Goal: Task Accomplishment & Management: Manage account settings

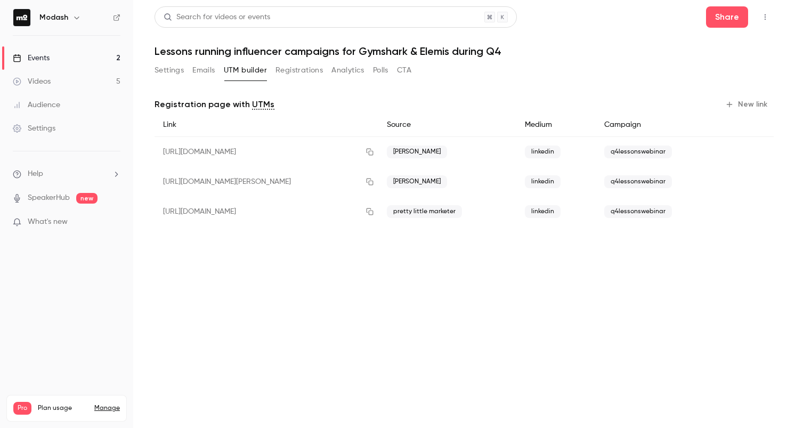
click at [749, 101] on button "New link" at bounding box center [747, 104] width 53 height 17
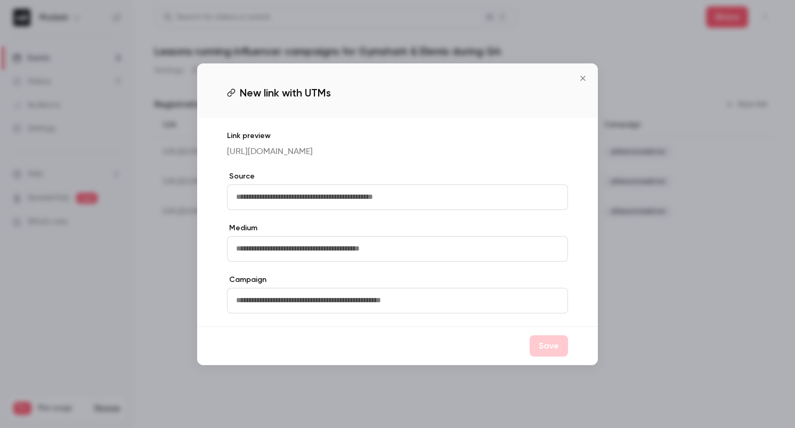
click at [361, 201] on input "text" at bounding box center [397, 197] width 341 height 26
type input "**********"
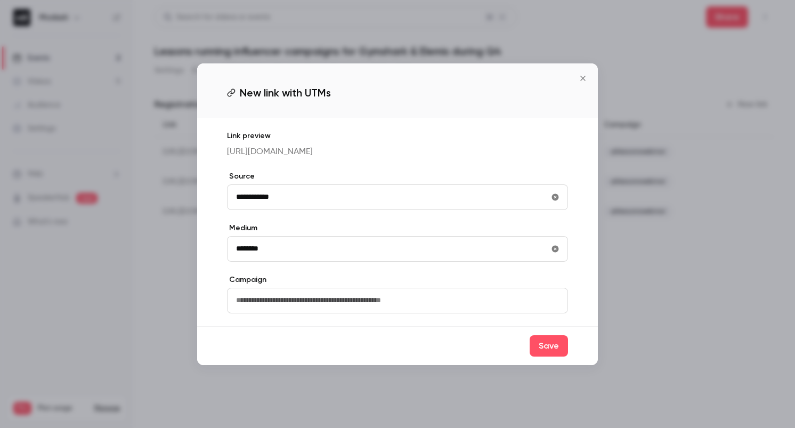
type input "********"
click at [349, 303] on input "text" at bounding box center [397, 301] width 341 height 26
click at [581, 74] on icon "Close" at bounding box center [582, 78] width 13 height 9
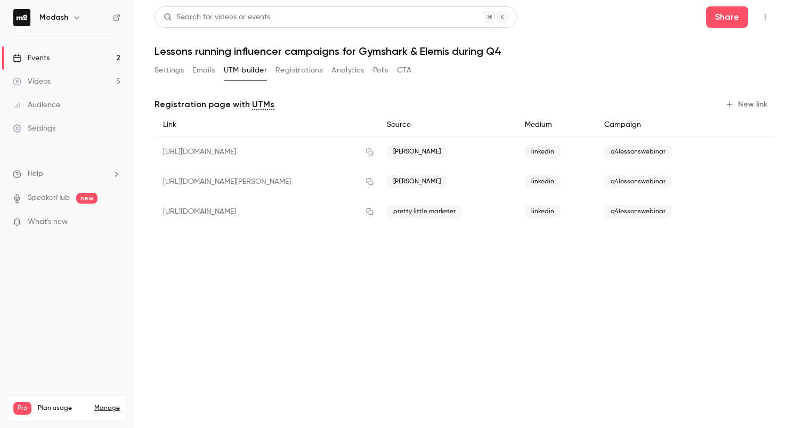
click at [56, 53] on link "Events 2" at bounding box center [66, 57] width 133 height 23
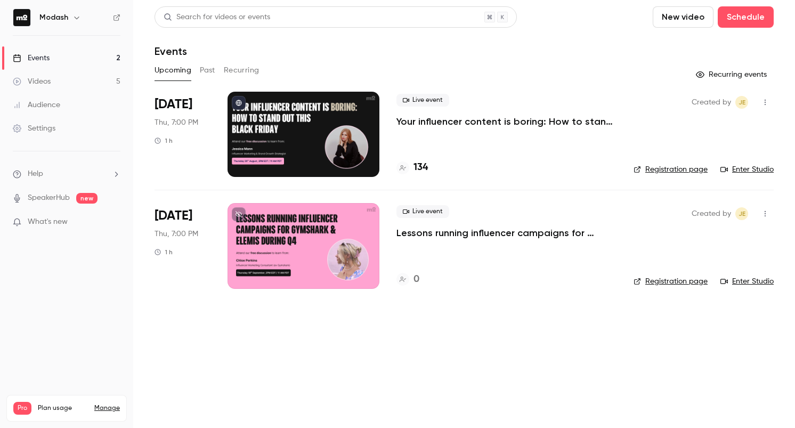
click at [109, 404] on link "Manage" at bounding box center [107, 408] width 26 height 9
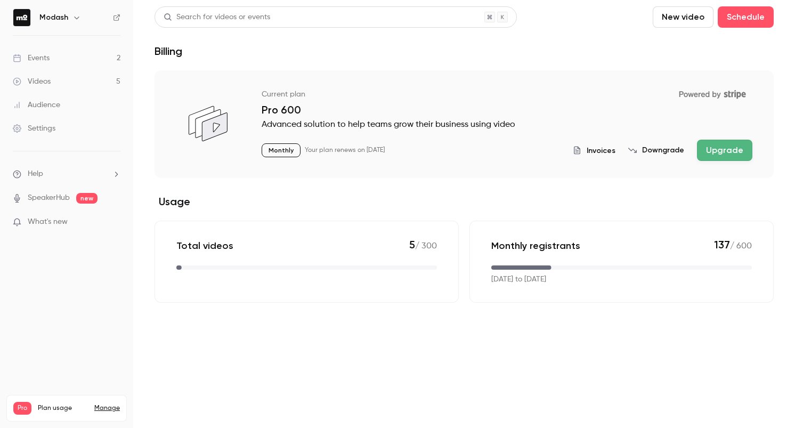
click at [672, 156] on div "Invoices Downgrade Upgrade" at bounding box center [663, 150] width 180 height 21
click at [669, 150] on button "Downgrade" at bounding box center [656, 150] width 56 height 11
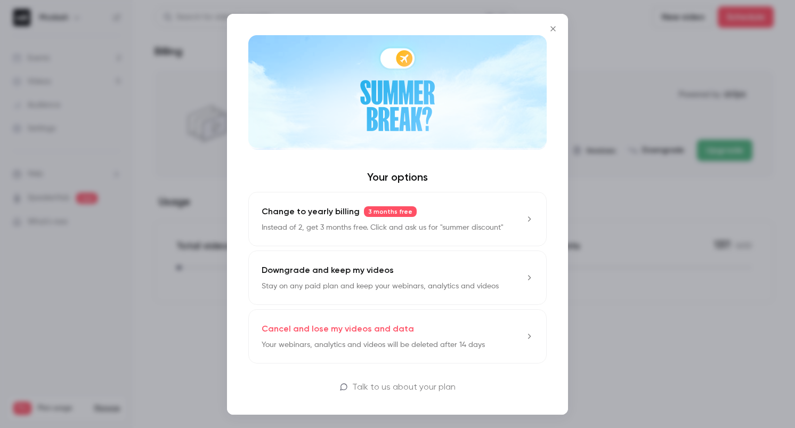
click at [404, 275] on div "Downgrade and keep my videos Stay on any paid plan and keep your webinars, anal…" at bounding box center [380, 278] width 237 height 28
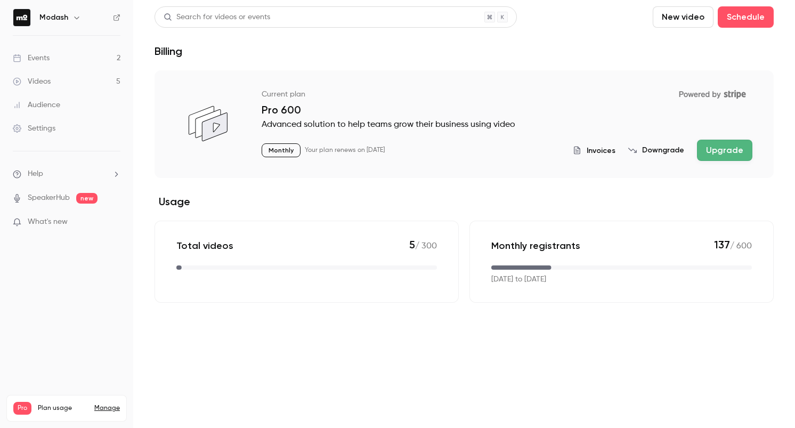
click at [75, 168] on li "Help" at bounding box center [67, 173] width 108 height 11
click at [170, 166] on link "Talk to us" at bounding box center [196, 162] width 117 height 28
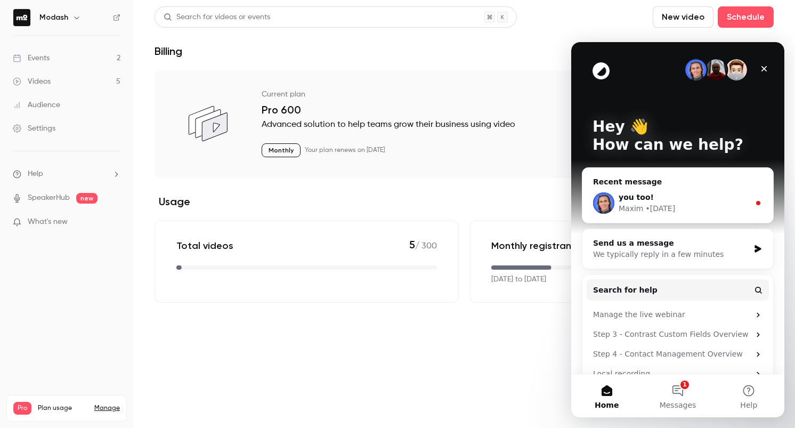
click at [671, 196] on div "you too!" at bounding box center [684, 197] width 131 height 11
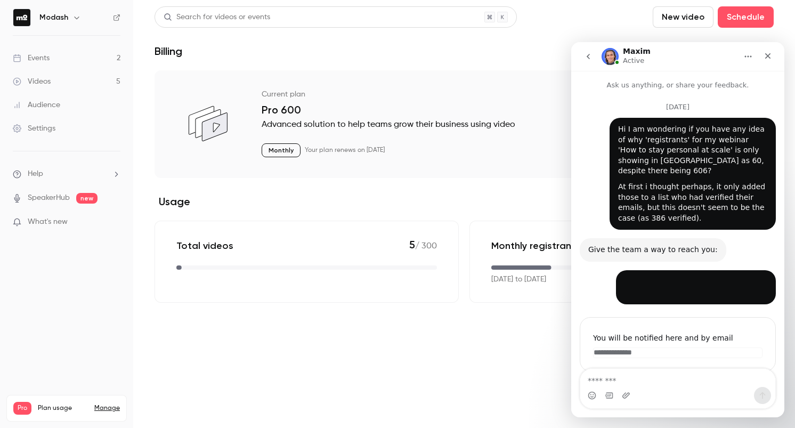
scroll to position [46, 0]
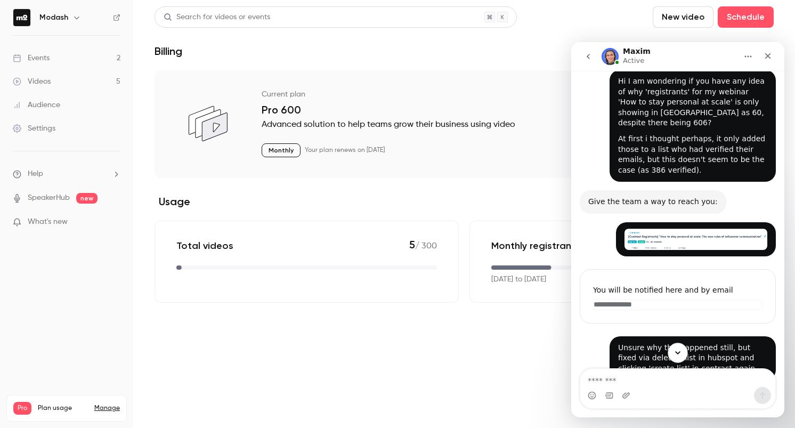
click at [680, 353] on icon "Scroll to bottom" at bounding box center [678, 353] width 10 height 10
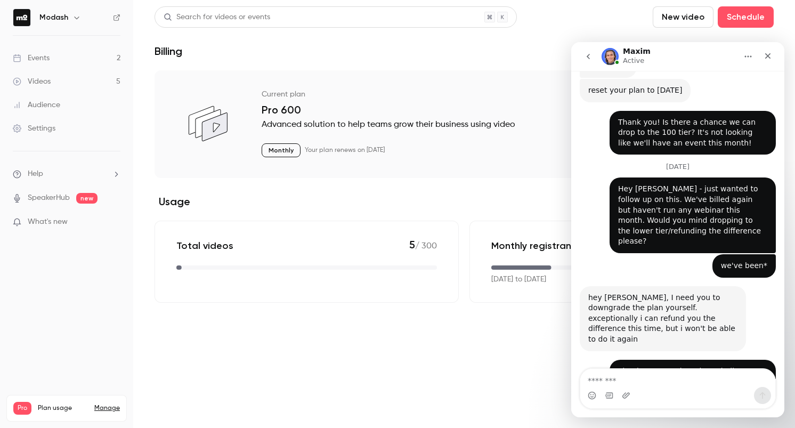
scroll to position [4198, 0]
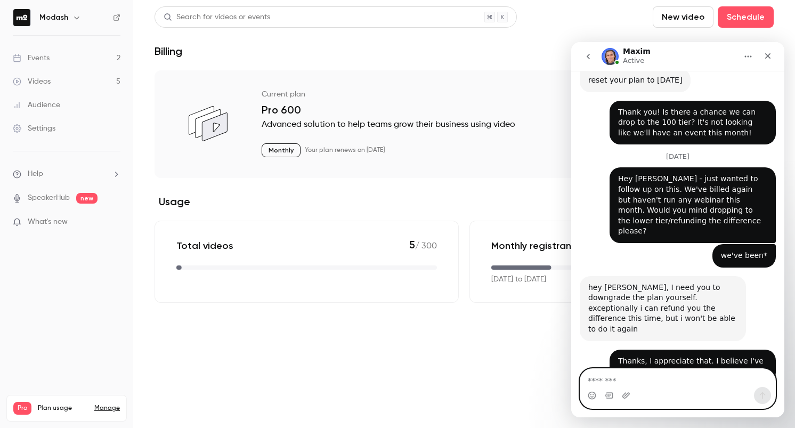
click at [674, 377] on textarea "Message…" at bounding box center [677, 378] width 195 height 18
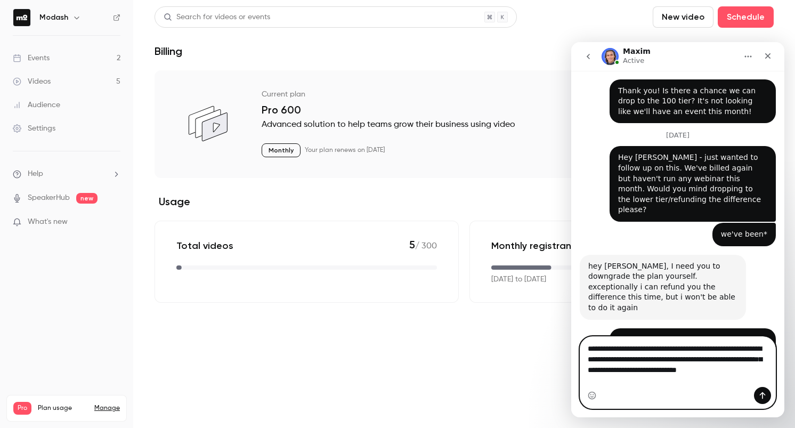
scroll to position [4230, 0]
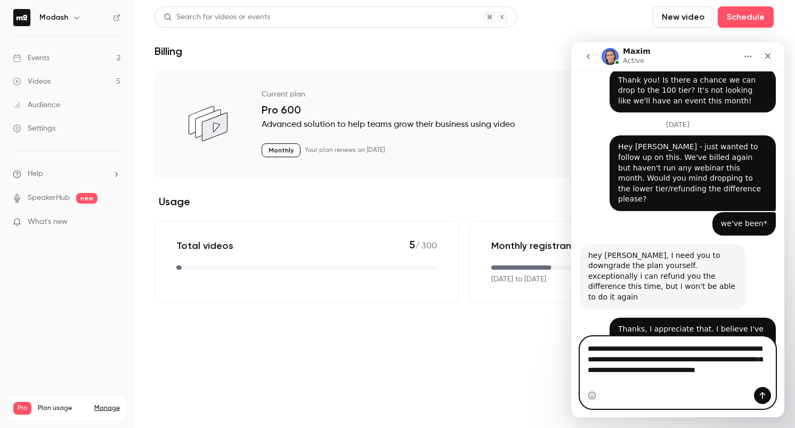
type textarea "**********"
click at [762, 397] on icon "Send a message…" at bounding box center [763, 395] width 6 height 7
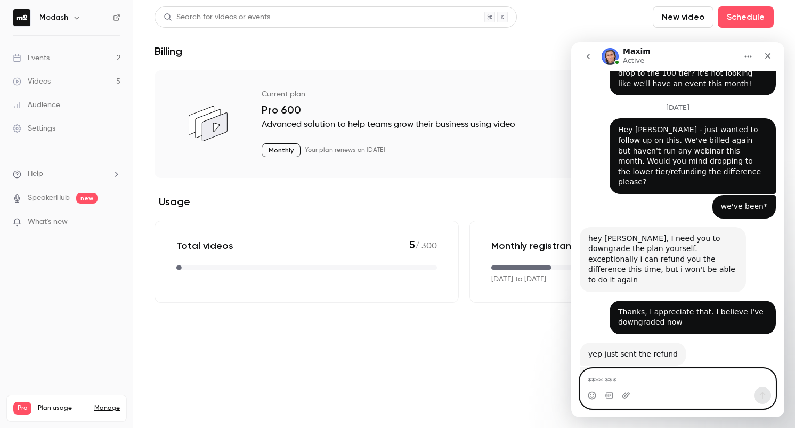
scroll to position [4286, 0]
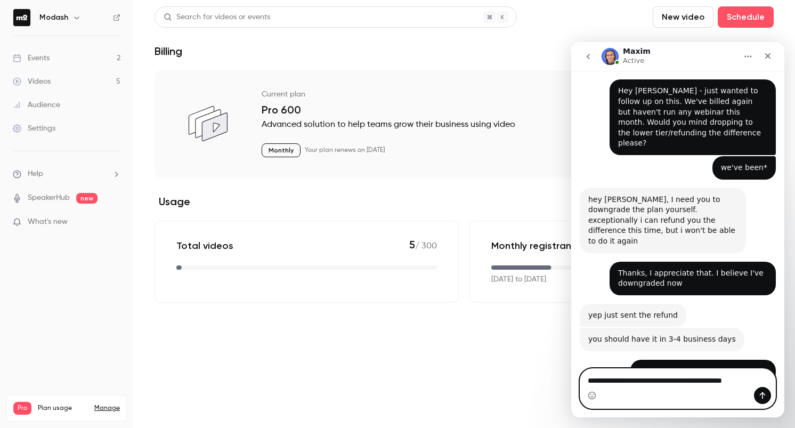
type textarea "**********"
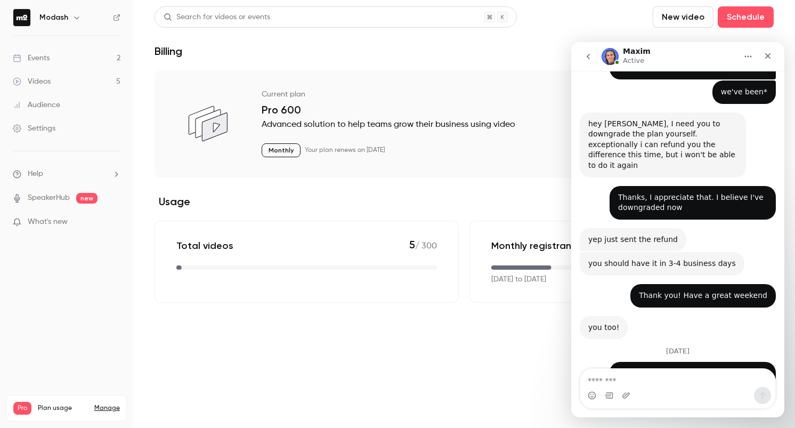
scroll to position [4362, 0]
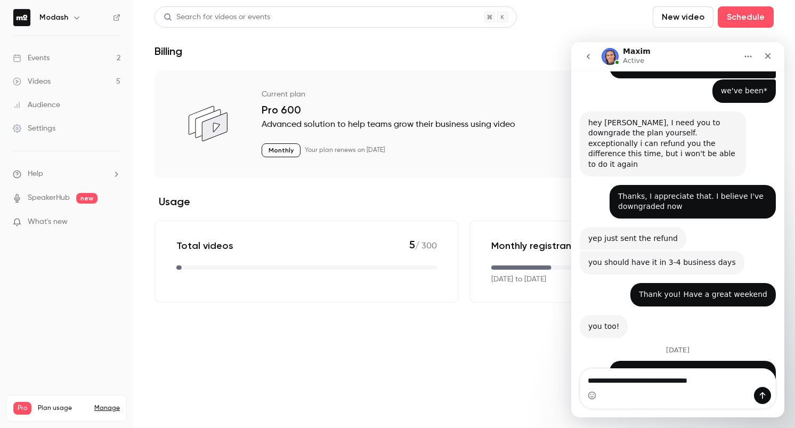
click at [108, 404] on link "Manage" at bounding box center [107, 408] width 26 height 9
click at [112, 404] on link "Manage" at bounding box center [107, 408] width 26 height 9
click at [710, 380] on textarea "**********" at bounding box center [677, 378] width 195 height 18
type textarea "**********"
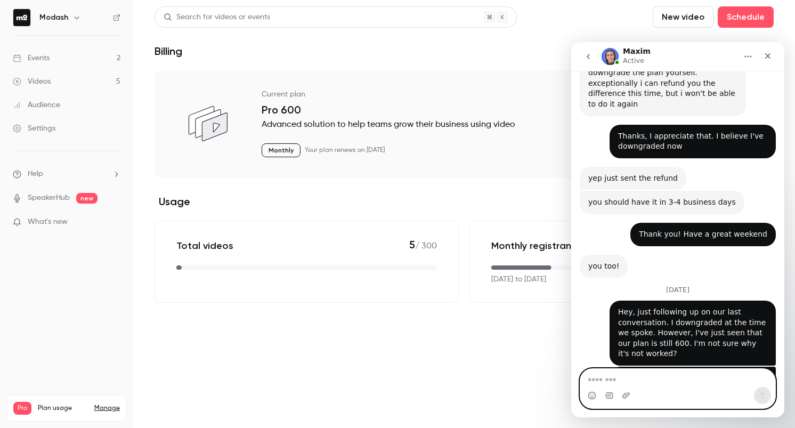
scroll to position [4426, 0]
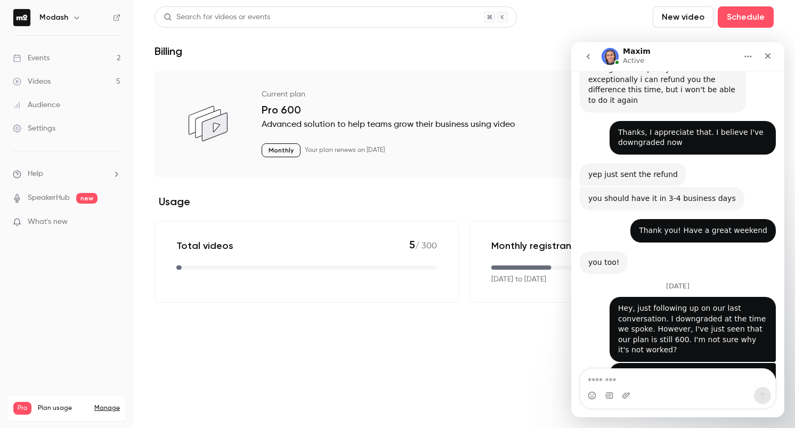
click at [639, 369] on div "Intercom messenger" at bounding box center [678, 388] width 196 height 40
click at [642, 375] on textarea "Message…" at bounding box center [677, 378] width 195 height 18
type textarea "**********"
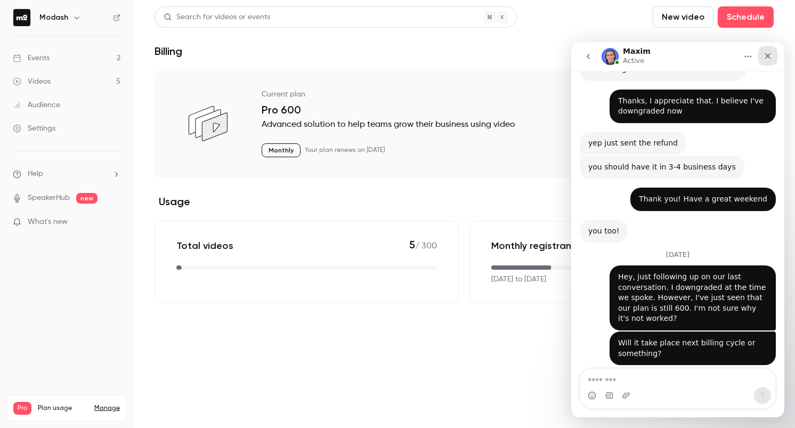
click at [765, 53] on icon "Close" at bounding box center [767, 56] width 9 height 9
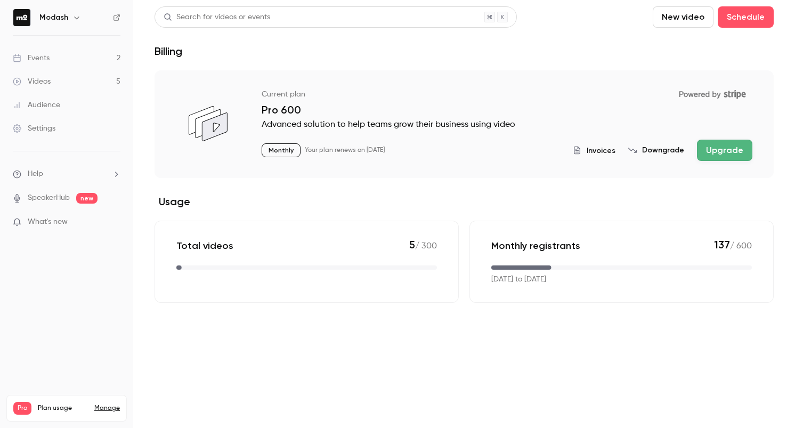
click at [78, 59] on link "Events 2" at bounding box center [66, 57] width 133 height 23
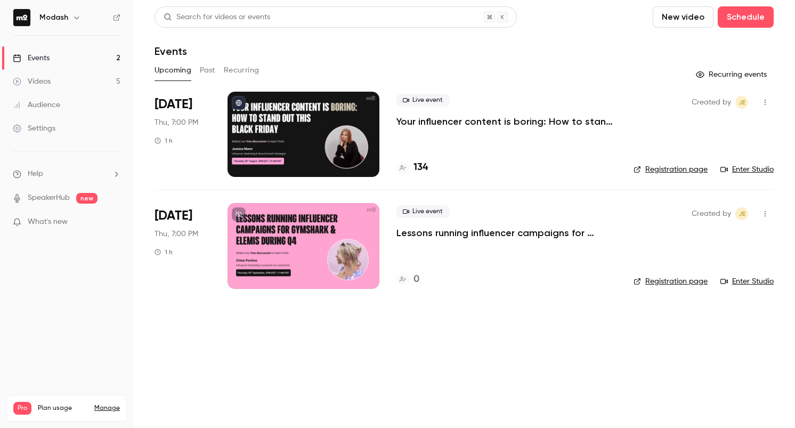
click at [557, 231] on p "Lessons running influencer campaigns for Gymshark & Elemis during Q4" at bounding box center [506, 232] width 220 height 13
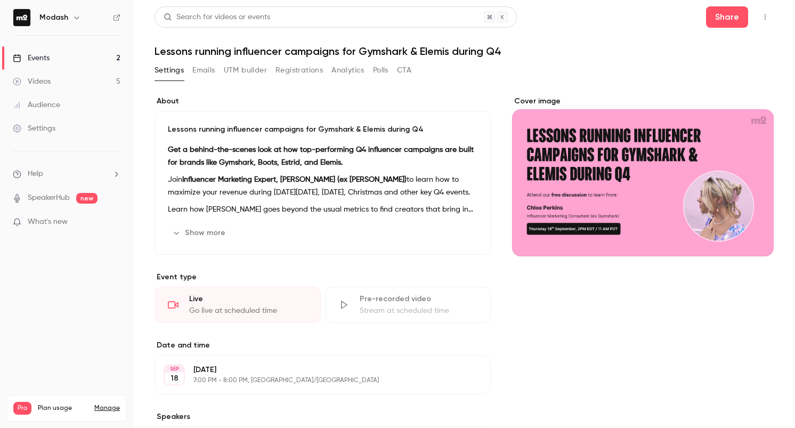
click at [310, 69] on button "Registrations" at bounding box center [298, 70] width 47 height 17
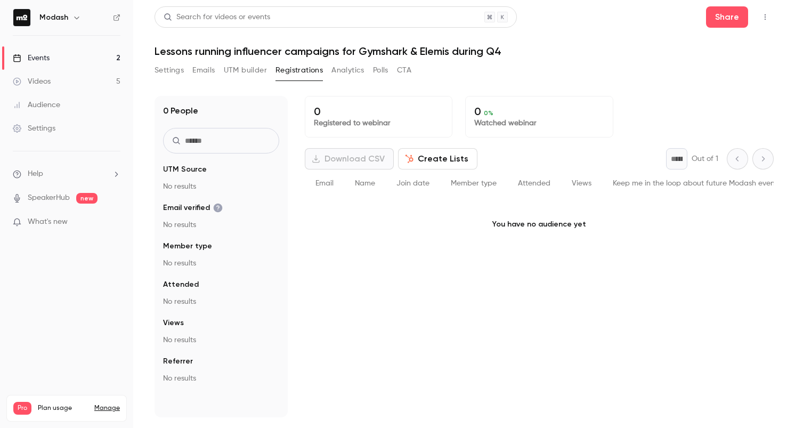
click at [347, 68] on button "Analytics" at bounding box center [347, 70] width 33 height 17
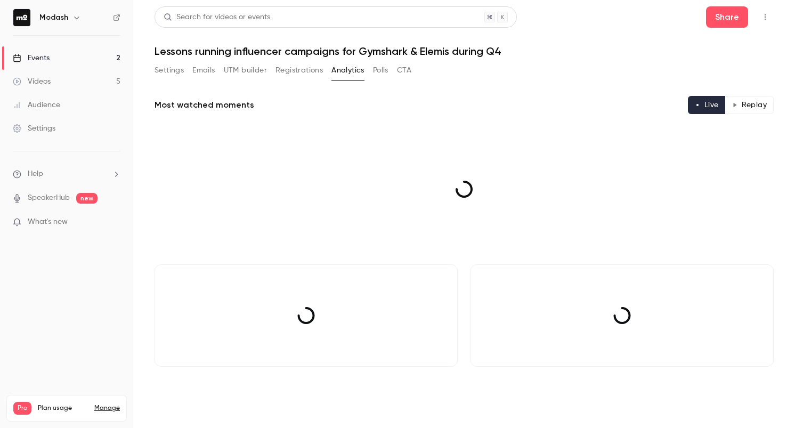
click at [401, 70] on button "CTA" at bounding box center [404, 70] width 14 height 17
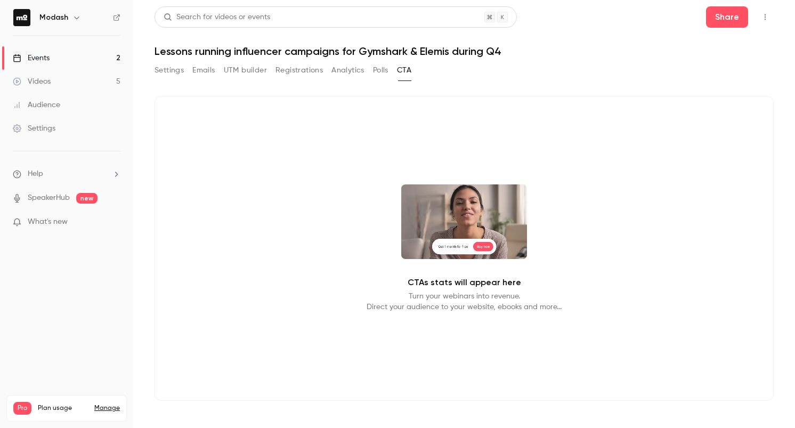
click at [230, 73] on button "UTM builder" at bounding box center [245, 70] width 43 height 17
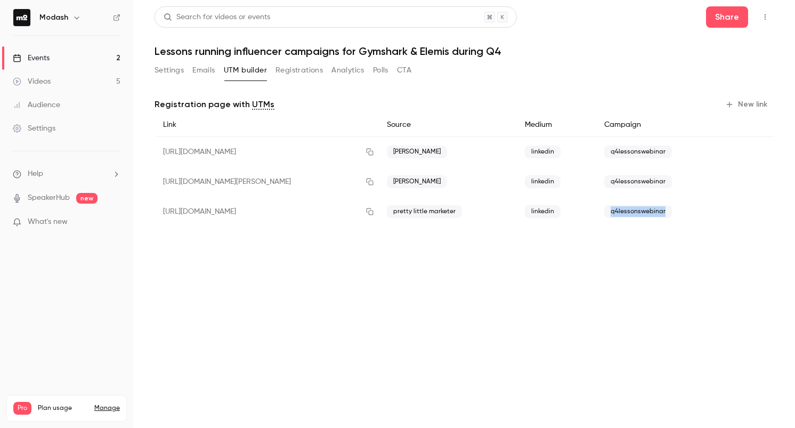
drag, startPoint x: 663, startPoint y: 209, endPoint x: 601, endPoint y: 210, distance: 61.8
click at [601, 210] on div "q4lessonswebinar" at bounding box center [659, 212] width 127 height 30
copy span "q4lessonswebinar"
click at [728, 20] on button "Share" at bounding box center [727, 16] width 42 height 21
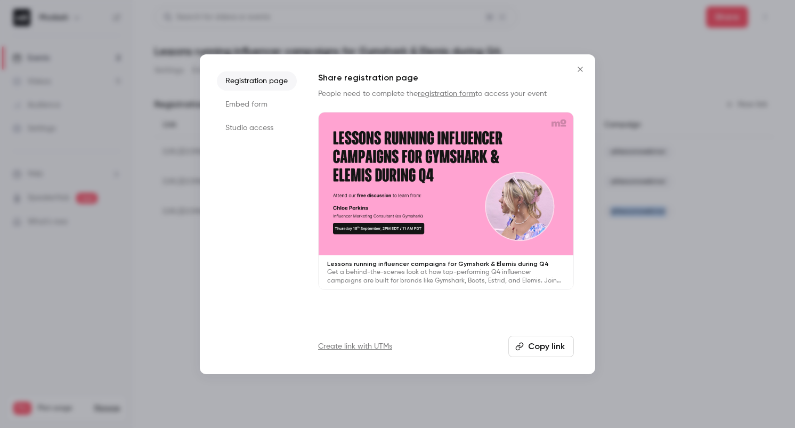
click at [576, 64] on button "Close" at bounding box center [580, 69] width 21 height 21
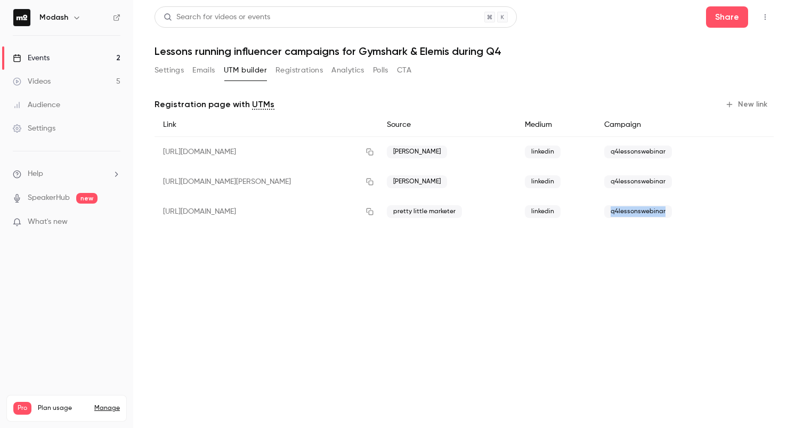
click at [752, 106] on button "New link" at bounding box center [747, 104] width 53 height 17
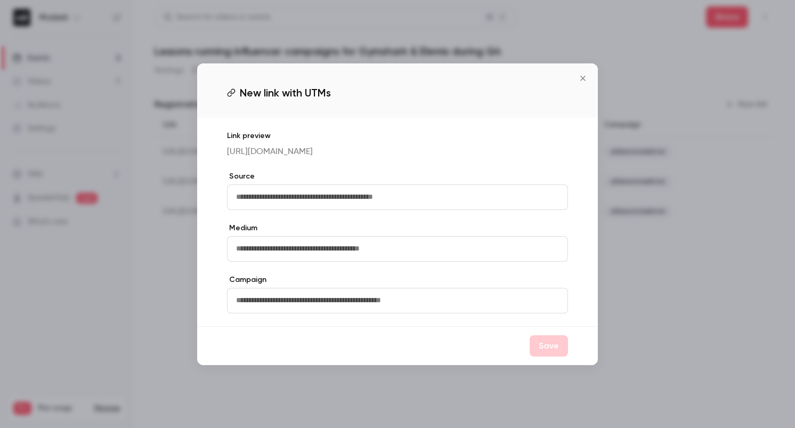
click at [420, 201] on input "text" at bounding box center [397, 197] width 341 height 26
type input "**********"
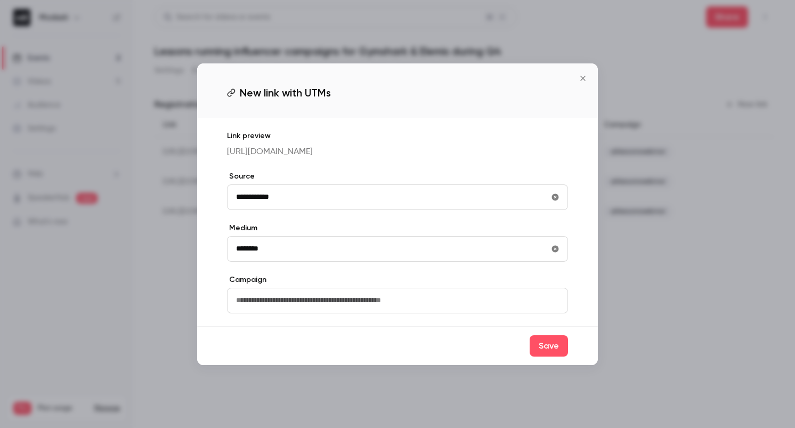
type input "********"
click at [303, 302] on input "text" at bounding box center [397, 301] width 341 height 26
paste input "**********"
type input "**********"
click at [556, 356] on button "Save" at bounding box center [549, 345] width 38 height 21
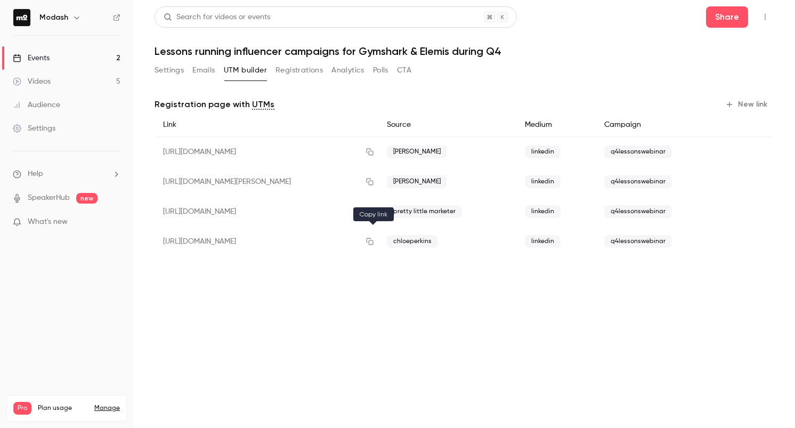
click at [371, 241] on icon "button" at bounding box center [369, 241] width 9 height 7
click at [373, 243] on icon "button" at bounding box center [369, 241] width 9 height 7
click at [60, 62] on link "Events 2" at bounding box center [66, 57] width 133 height 23
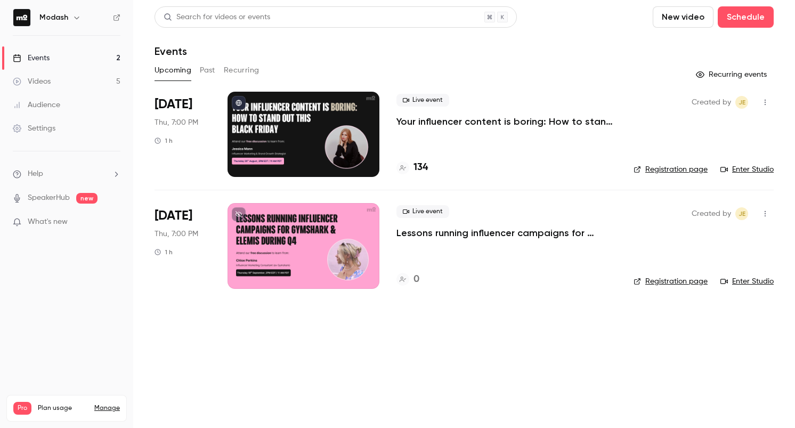
click at [203, 75] on button "Past" at bounding box center [207, 70] width 15 height 17
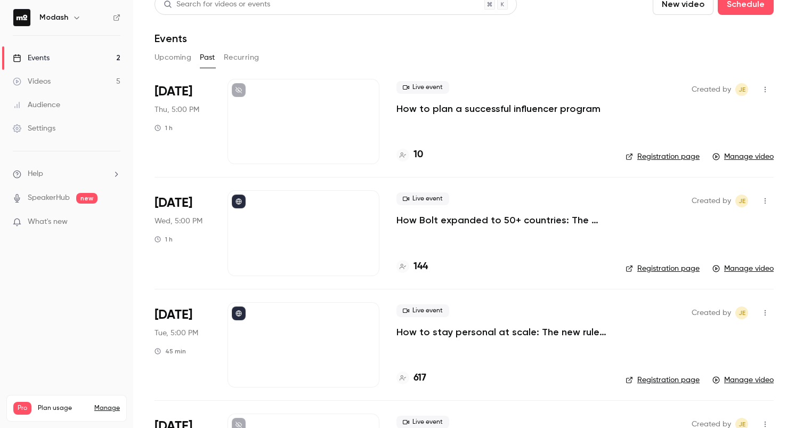
scroll to position [16, 0]
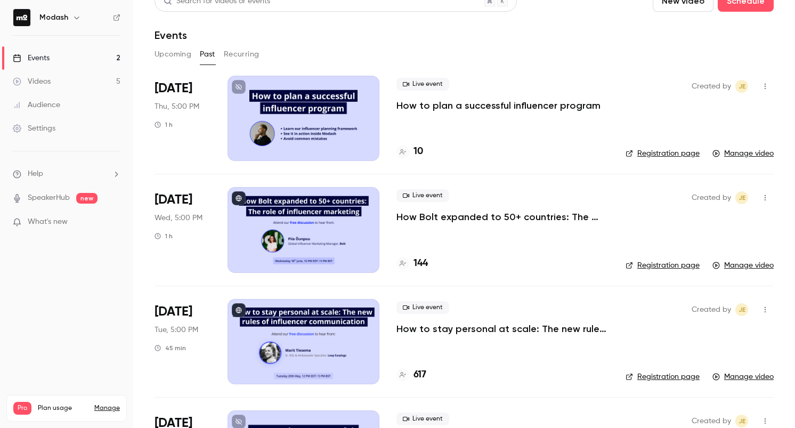
click at [490, 218] on p "How Bolt expanded to 50+ countries: The role of influencer marketing" at bounding box center [502, 216] width 212 height 13
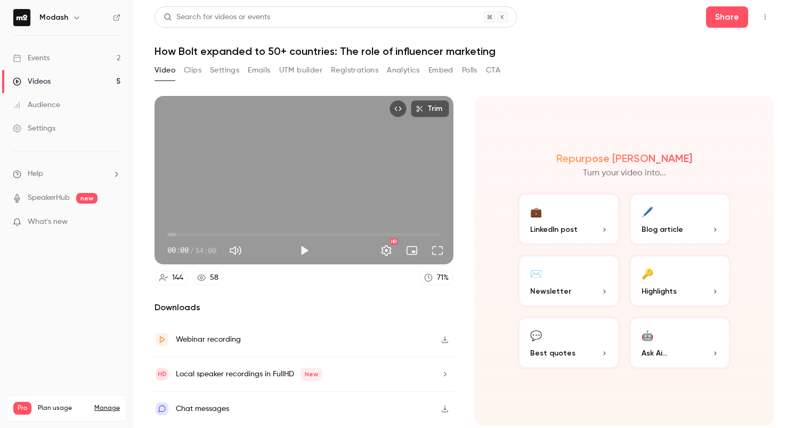
click at [259, 68] on button "Emails" at bounding box center [259, 70] width 22 height 17
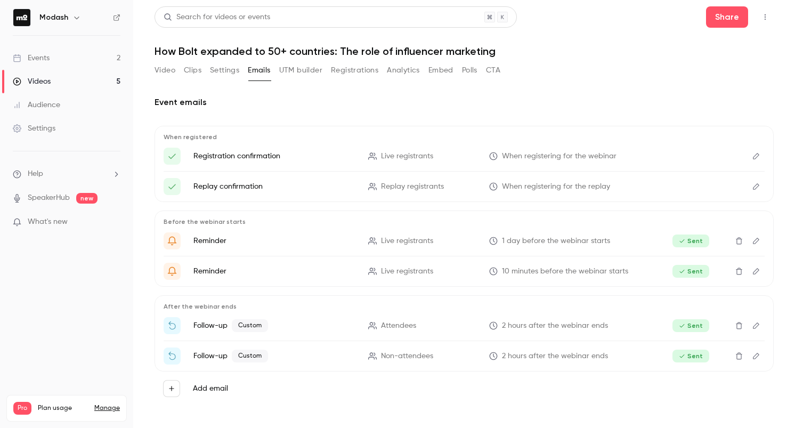
click at [759, 326] on icon "Edit" at bounding box center [756, 325] width 9 height 7
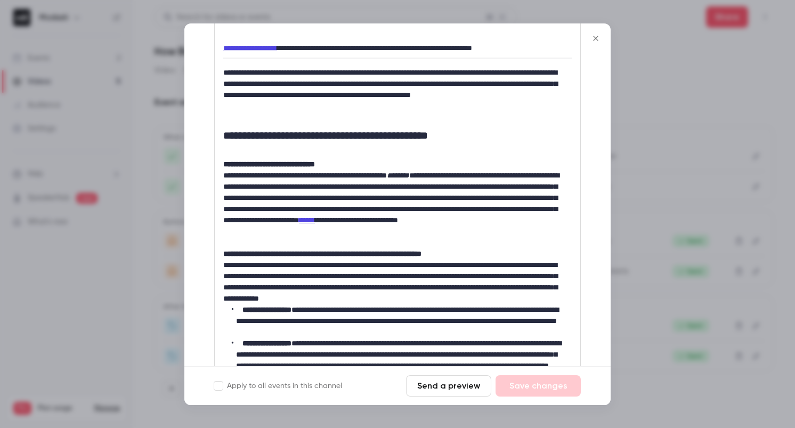
scroll to position [222, 0]
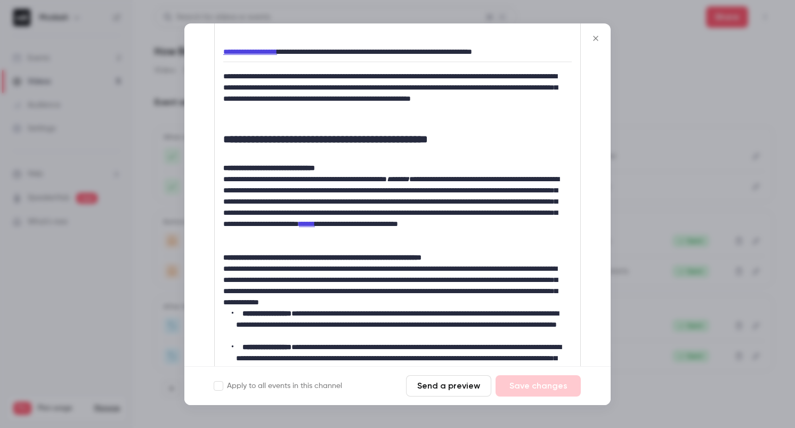
click at [595, 42] on icon "Close" at bounding box center [595, 38] width 13 height 9
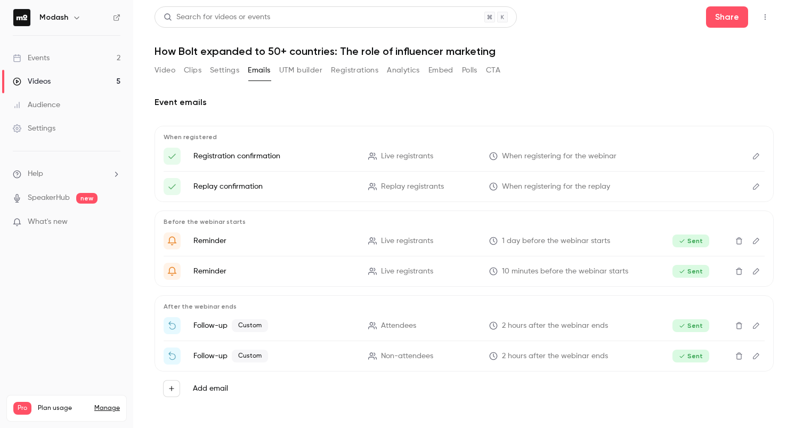
click at [63, 60] on link "Events 2" at bounding box center [66, 57] width 133 height 23
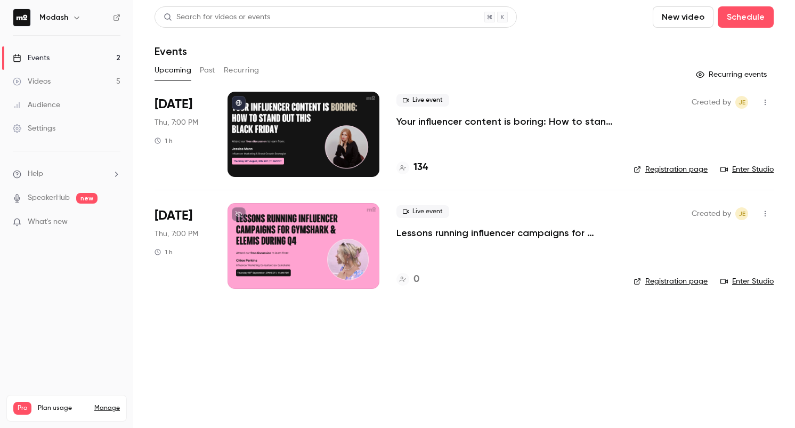
click at [206, 71] on button "Past" at bounding box center [207, 70] width 15 height 17
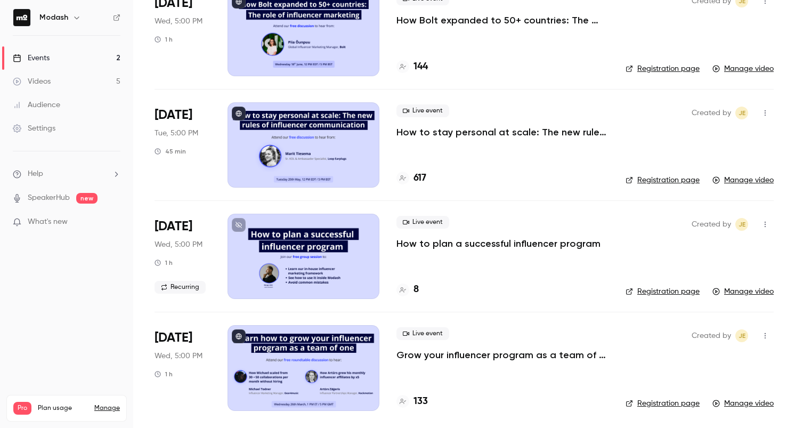
scroll to position [214, 0]
